Goal: Browse casually

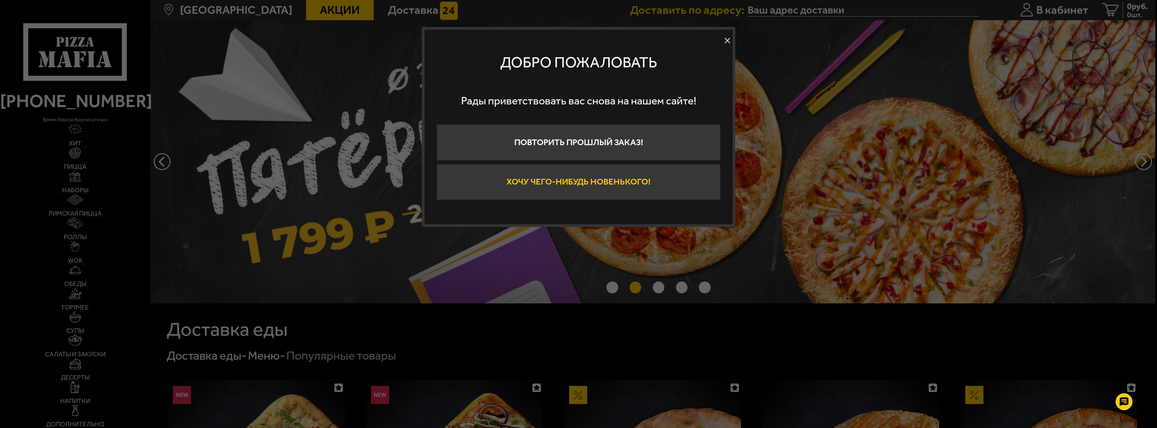
click at [623, 180] on button "Хочу чего-нибудь новенького!" at bounding box center [579, 182] width 284 height 36
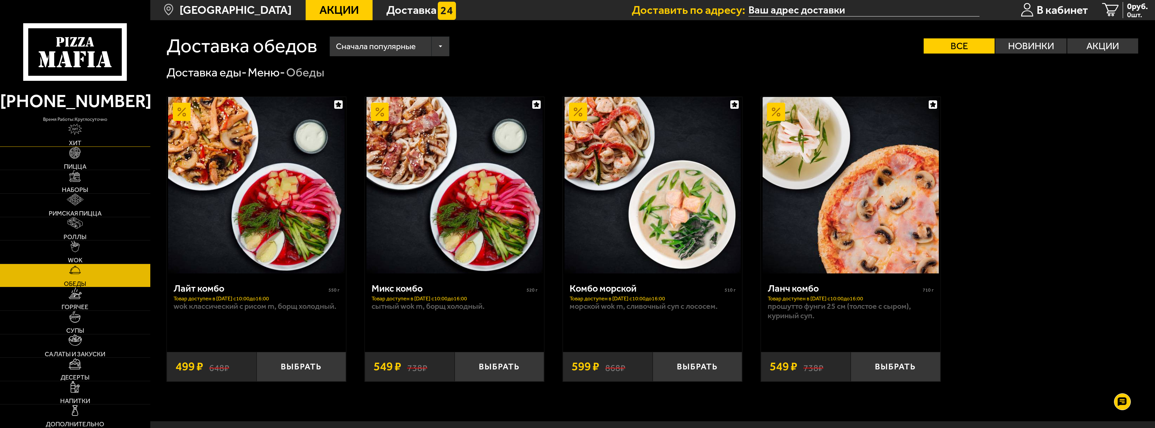
click at [98, 131] on link "Хит" at bounding box center [75, 134] width 150 height 23
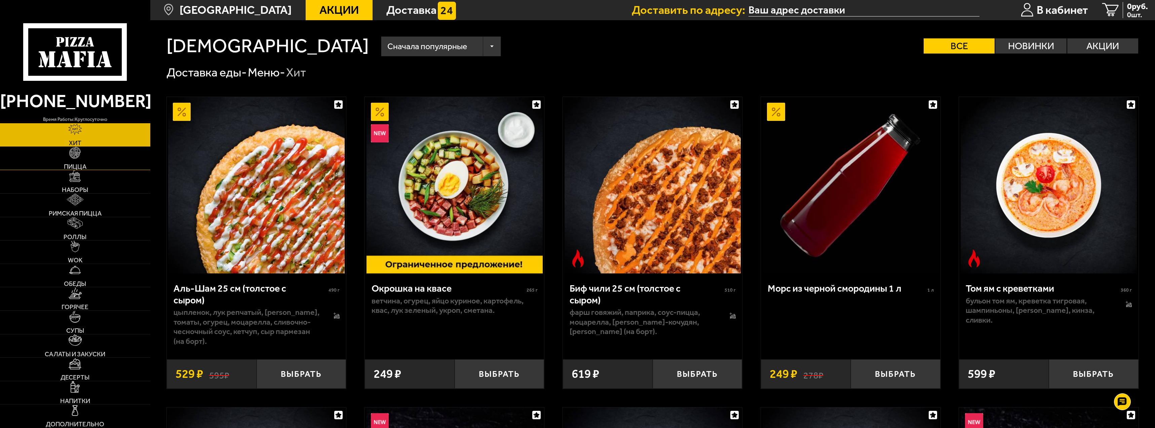
click at [79, 158] on img at bounding box center [74, 152] width 11 height 11
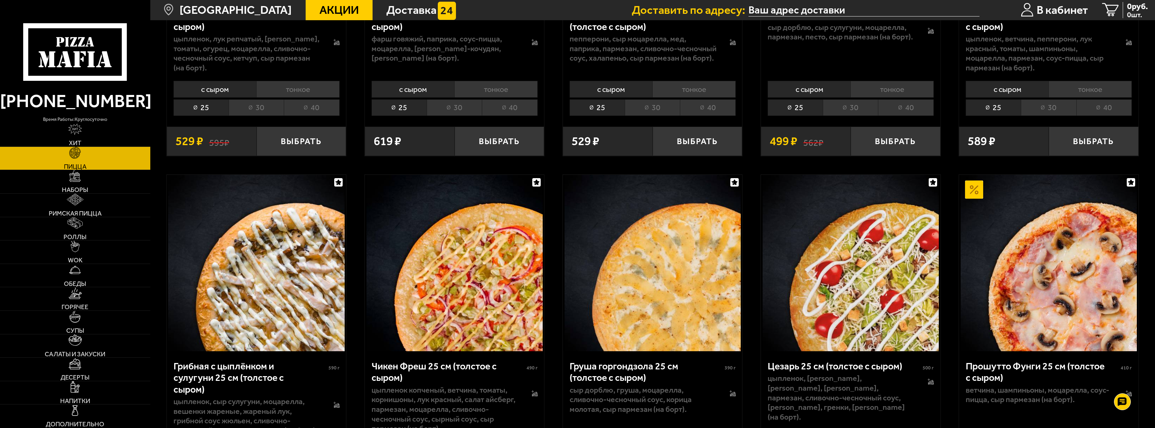
scroll to position [202, 0]
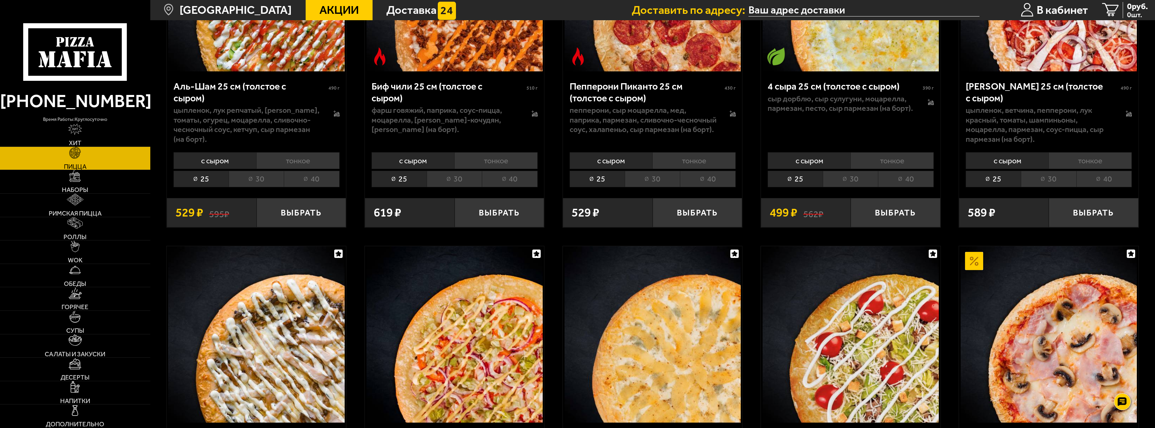
click at [324, 5] on span "Акции" at bounding box center [339, 9] width 39 height 11
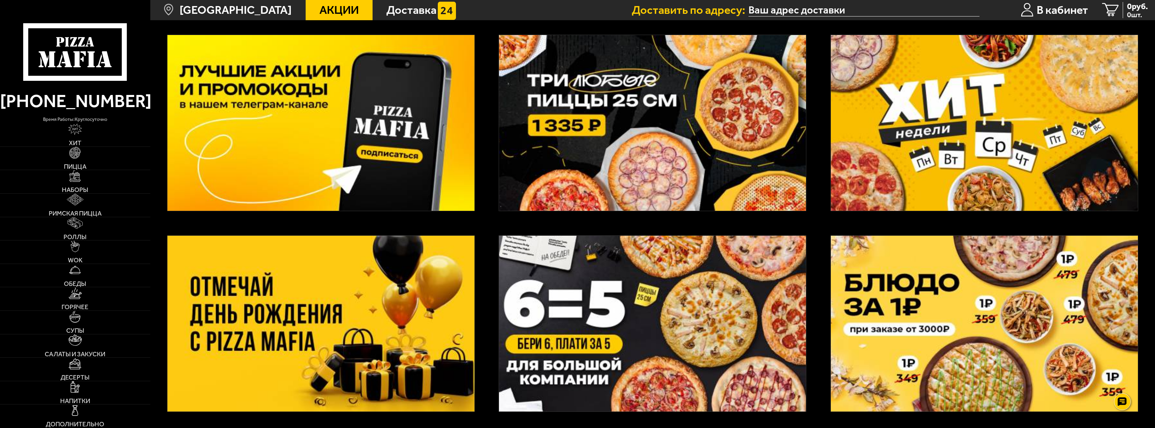
scroll to position [67, 0]
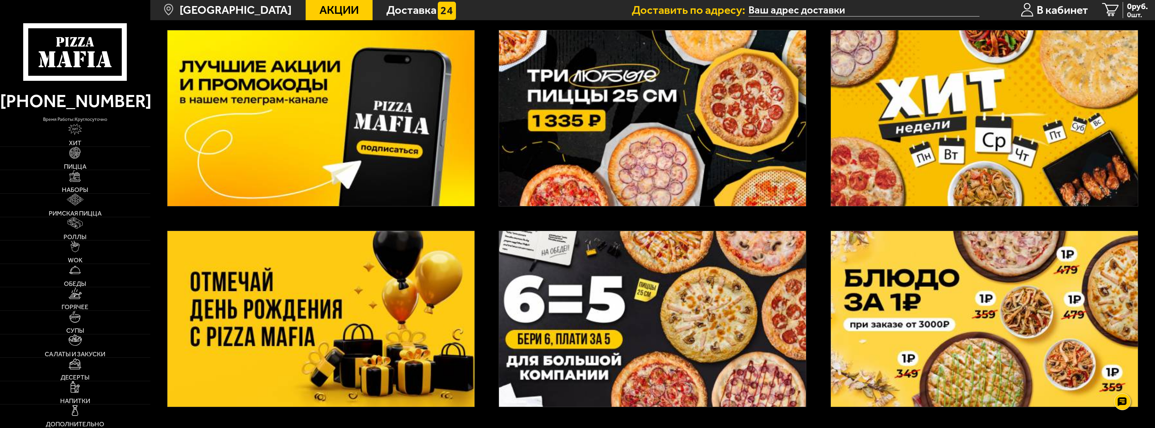
click at [909, 136] on img at bounding box center [984, 118] width 307 height 176
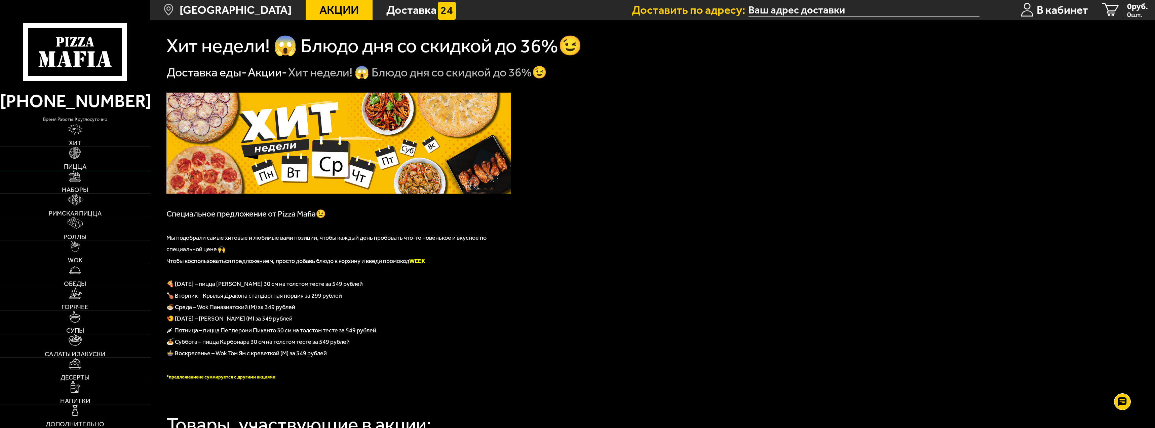
click at [78, 158] on link "Пицца" at bounding box center [75, 158] width 150 height 23
